Goal: Information Seeking & Learning: Check status

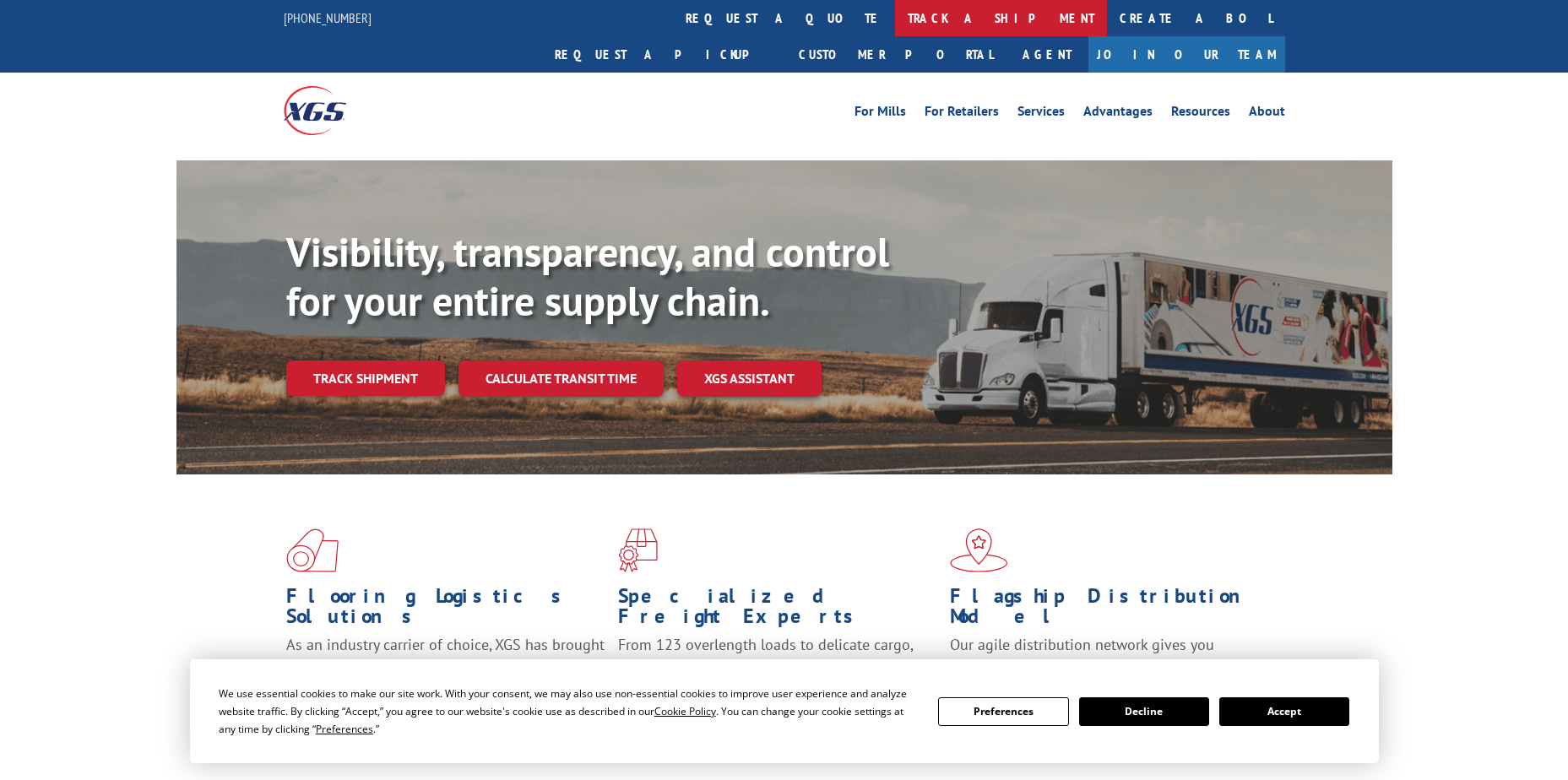
click at [895, 17] on link "track a shipment" at bounding box center [1001, 18] width 211 height 37
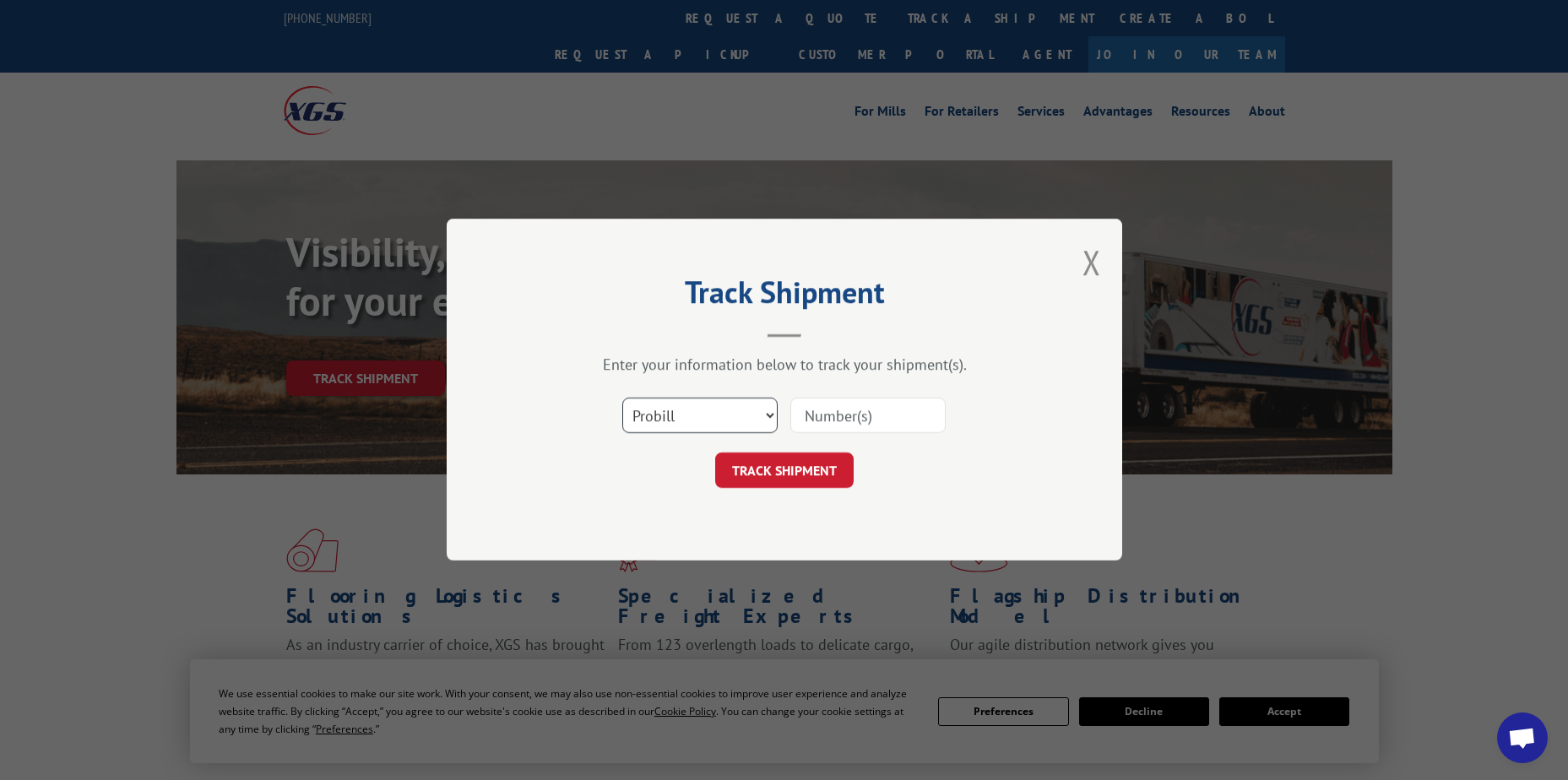
click at [709, 412] on select "Select category... Probill BOL PO" at bounding box center [699, 416] width 155 height 36
select select "po"
click at [622, 399] on select "Select category... Probill BOL PO" at bounding box center [699, 416] width 155 height 36
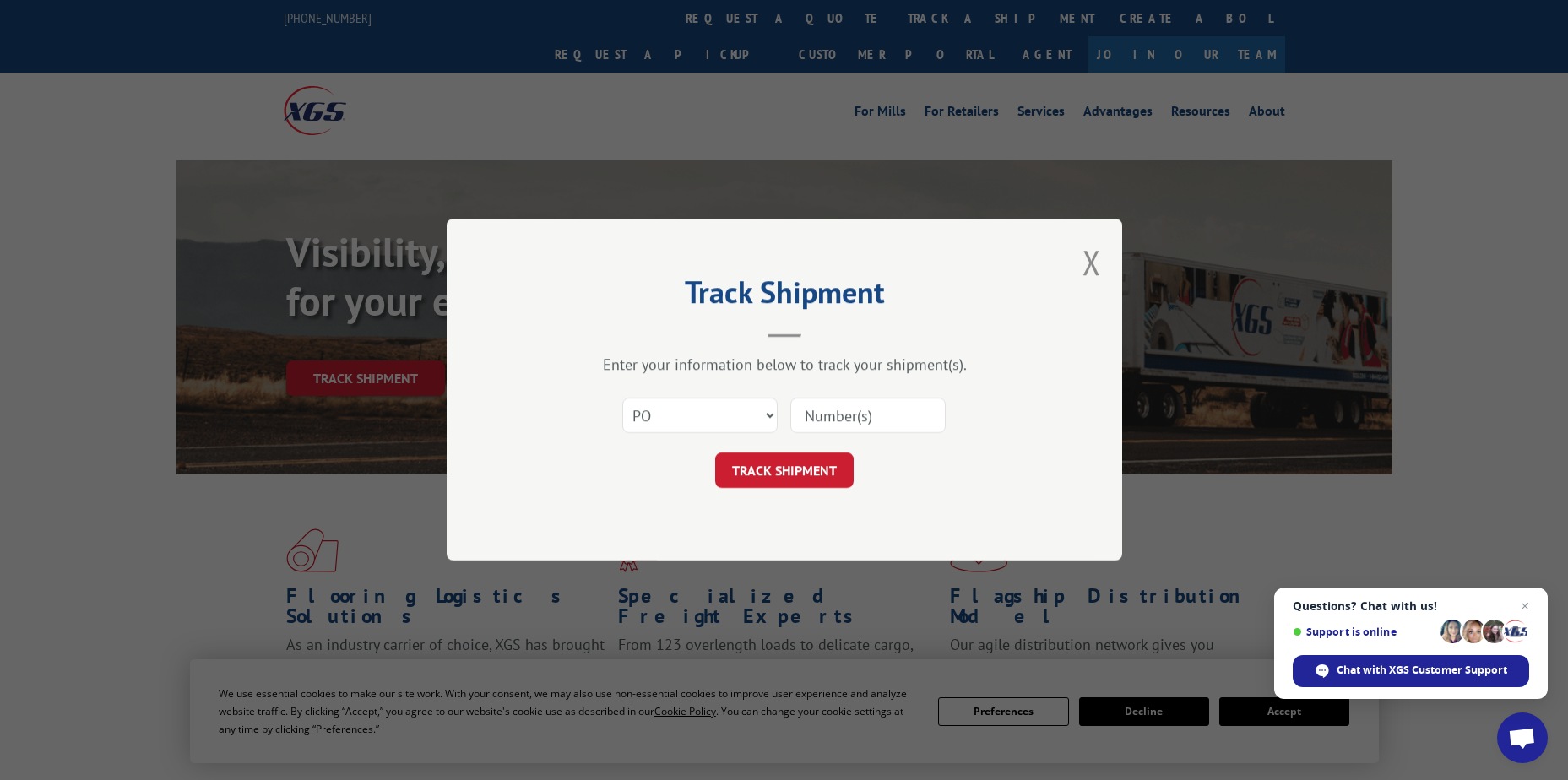
paste input "12535406"
type input "12535406"
click at [805, 459] on button "TRACK SHIPMENT" at bounding box center [784, 471] width 139 height 36
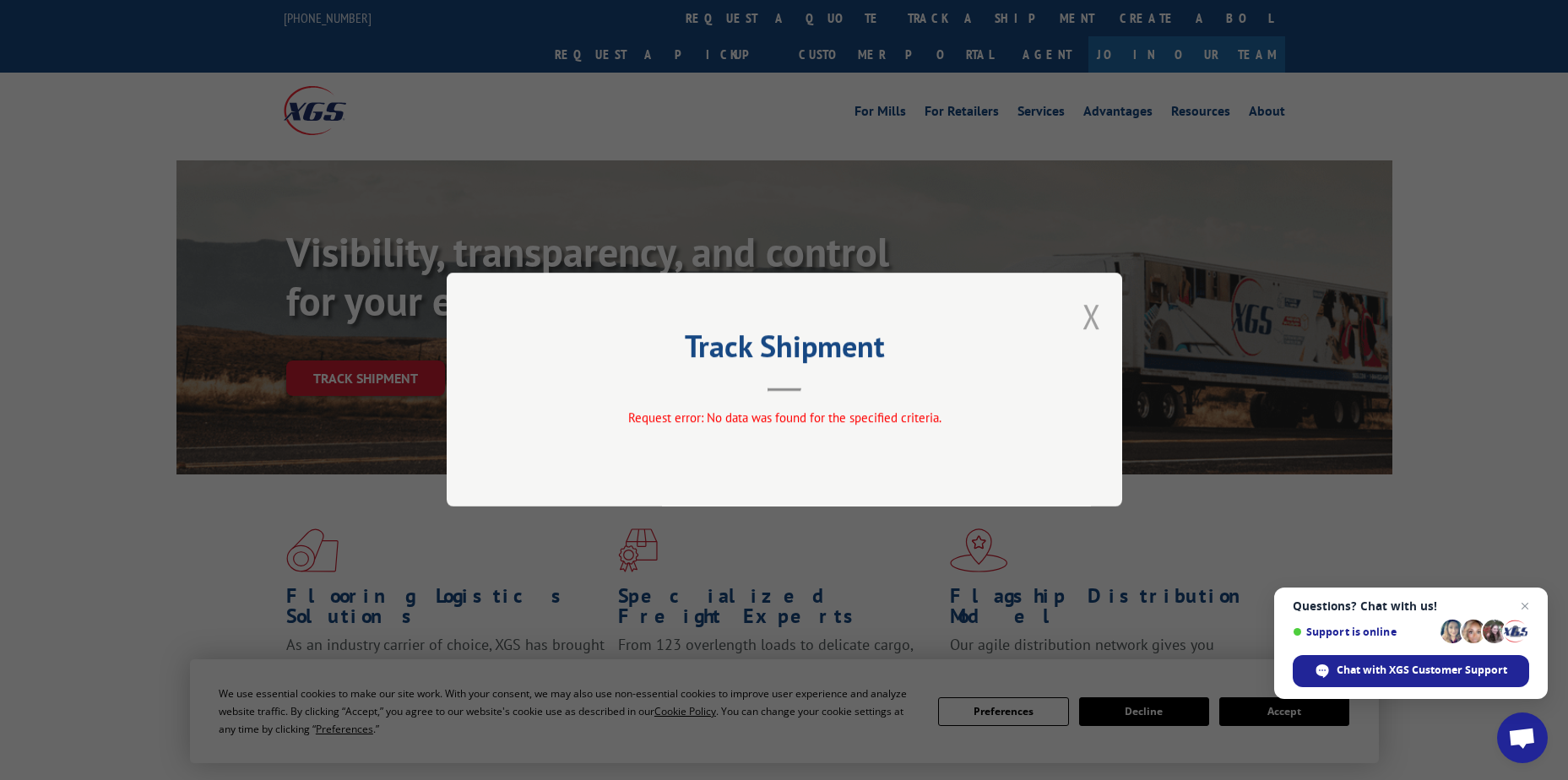
click at [1093, 317] on button "Close modal" at bounding box center [1091, 316] width 19 height 45
